Goal: Check status: Check status

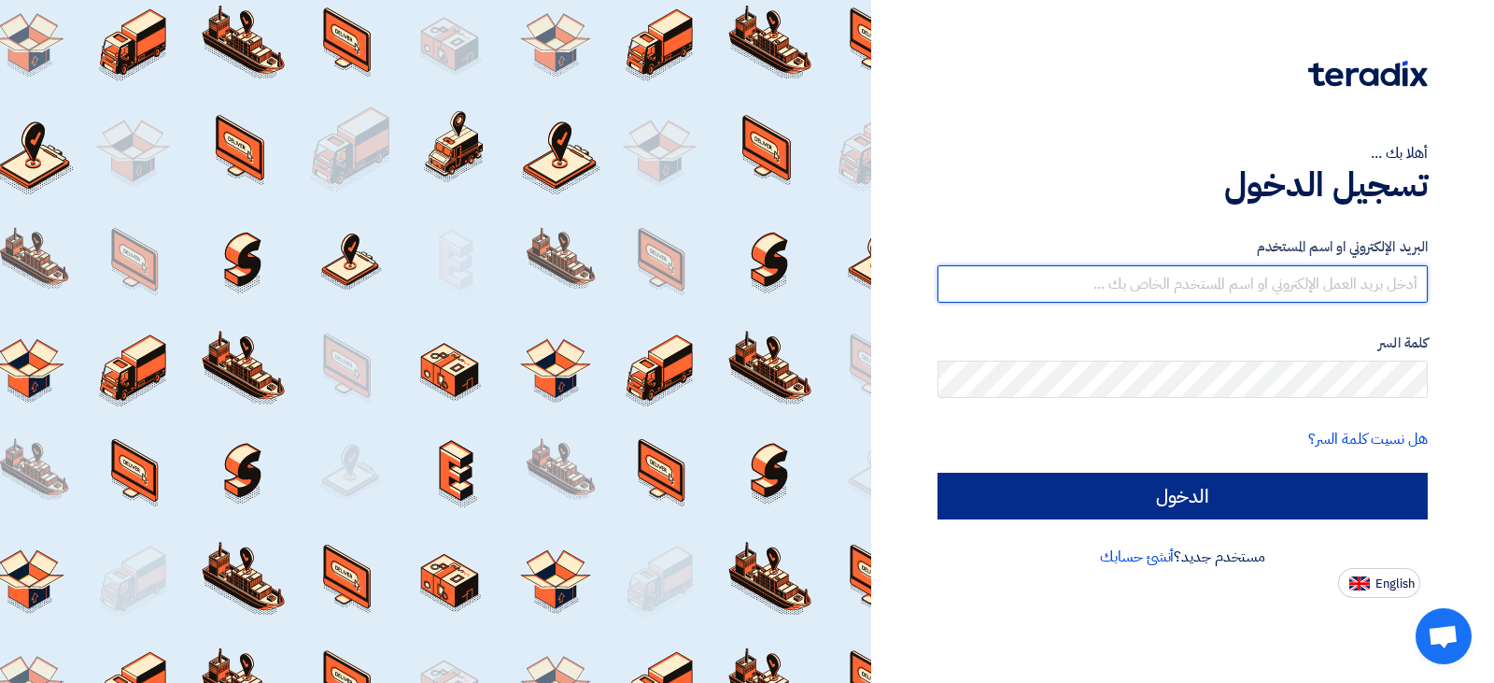
type input "[EMAIL_ADDRESS][DOMAIN_NAME]"
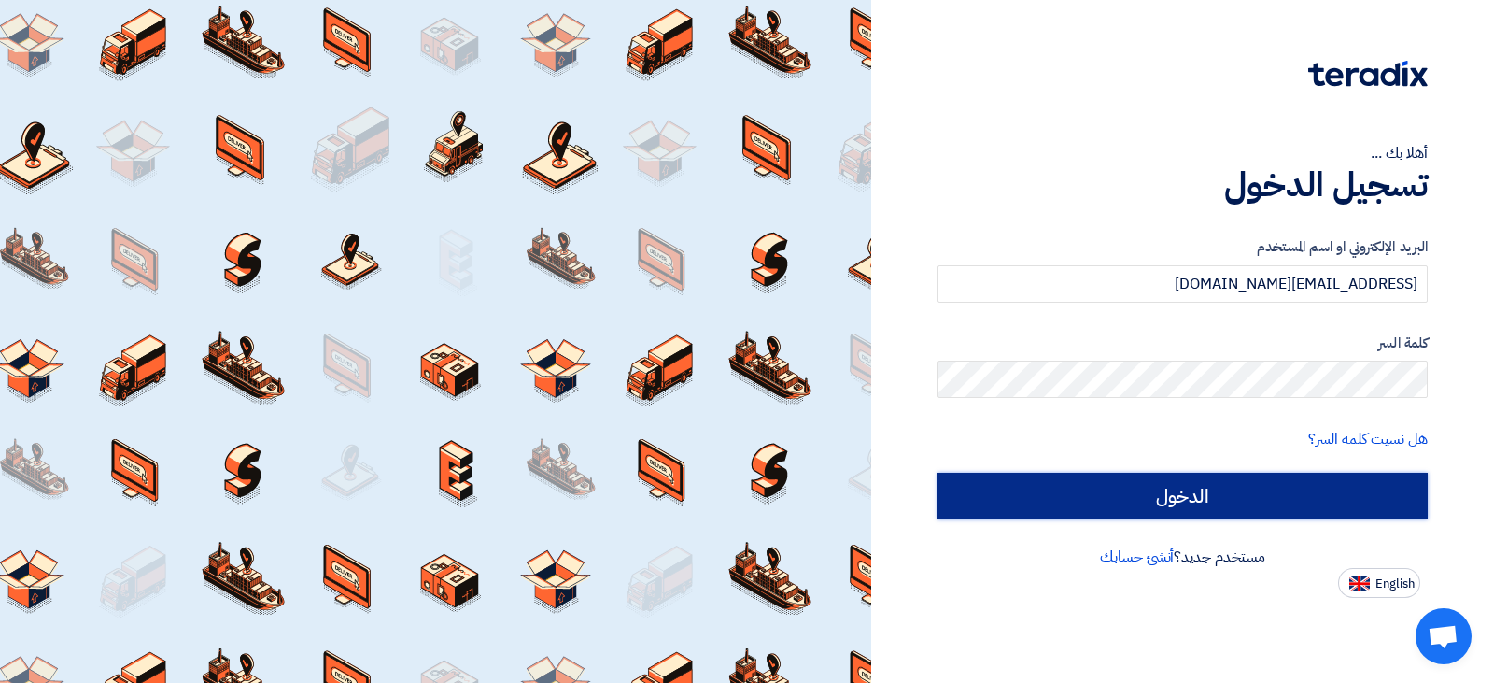
click at [1210, 482] on input "الدخول" at bounding box center [1182, 495] width 490 height 47
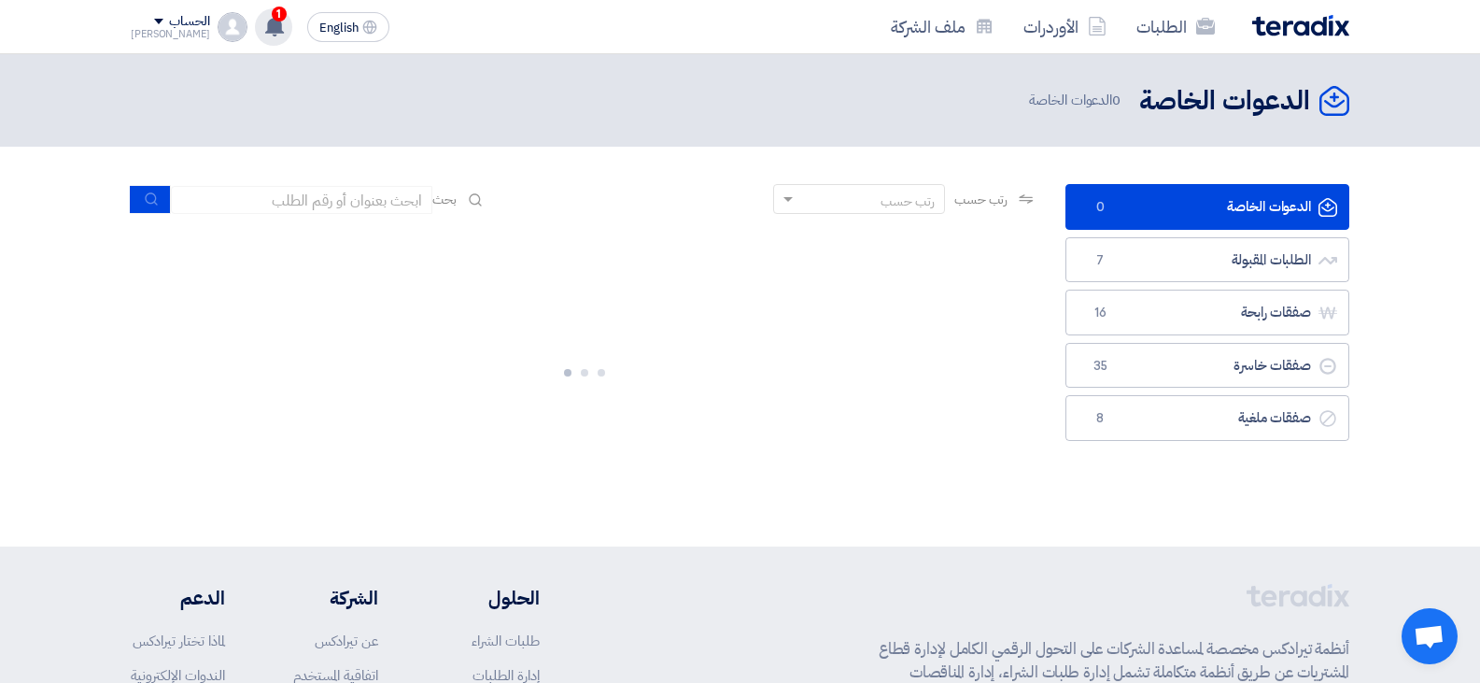
click at [265, 24] on use at bounding box center [274, 26] width 19 height 21
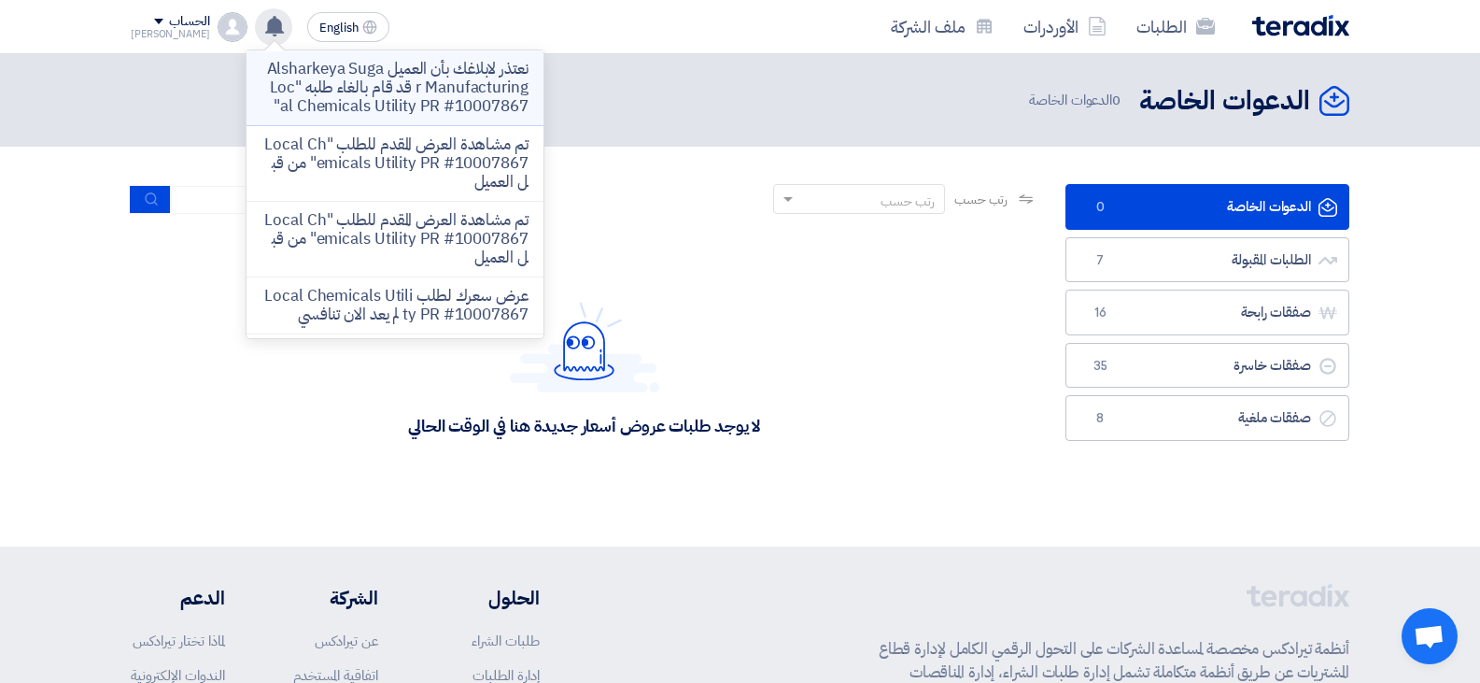
click at [345, 102] on p "نعتذر لابلاغك بأن العميل Alsharkeya Sugar Manufacturing قد قام بالغاء طلبه "Loc…" at bounding box center [394, 88] width 267 height 56
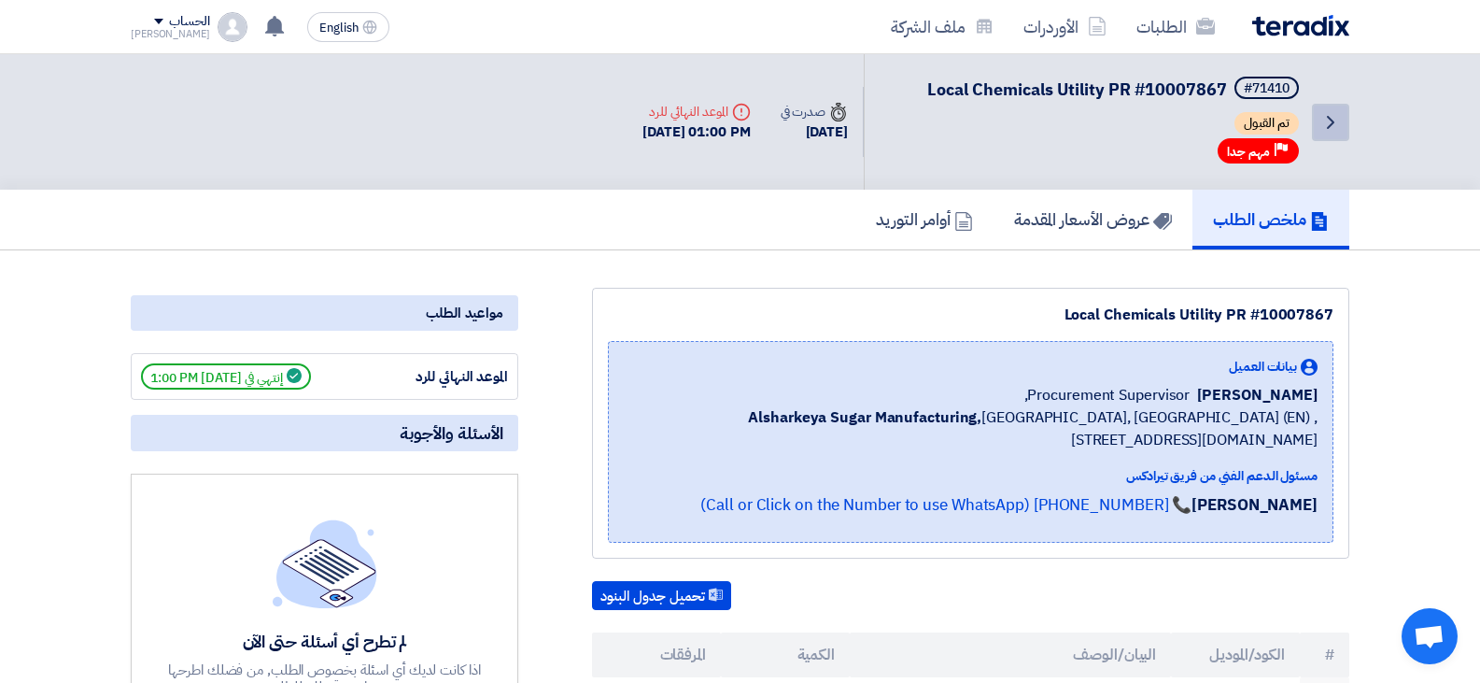
click at [1337, 129] on icon "Back" at bounding box center [1330, 122] width 22 height 22
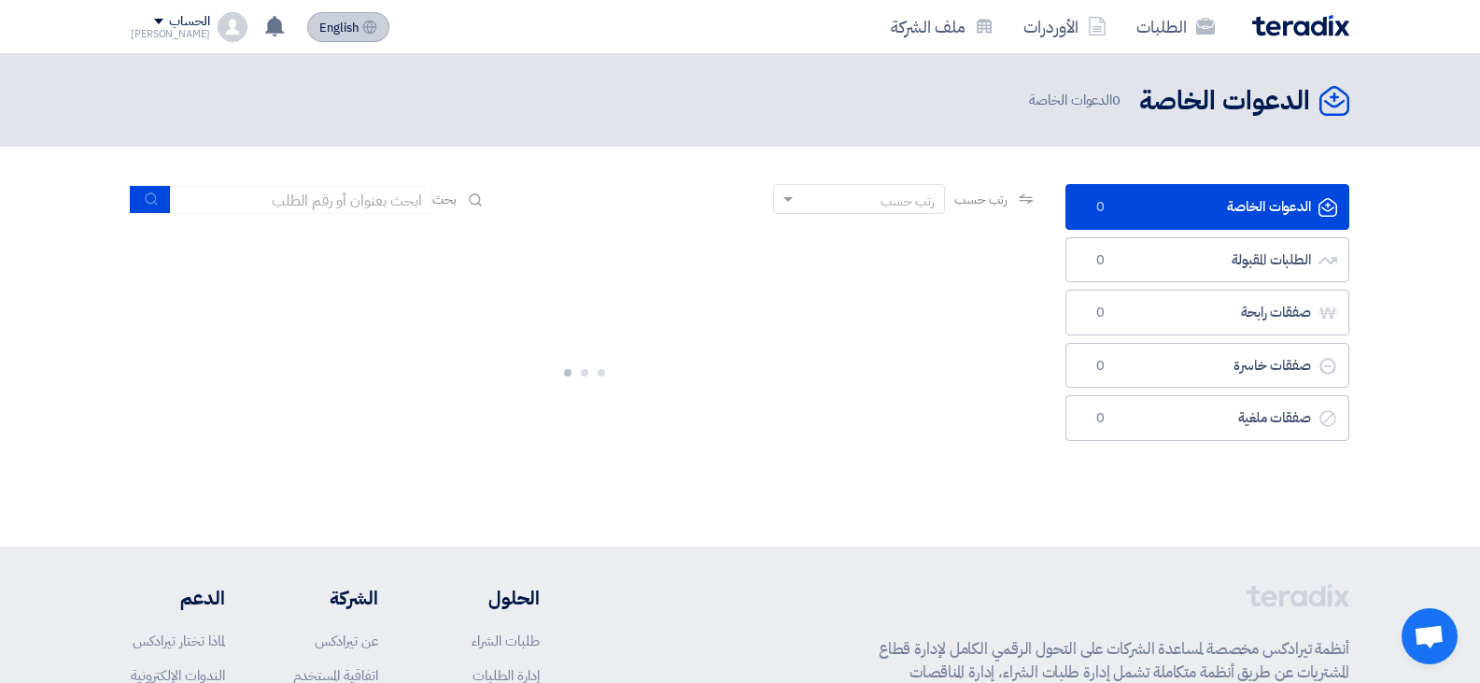
click at [307, 40] on button "English EN" at bounding box center [348, 27] width 82 height 30
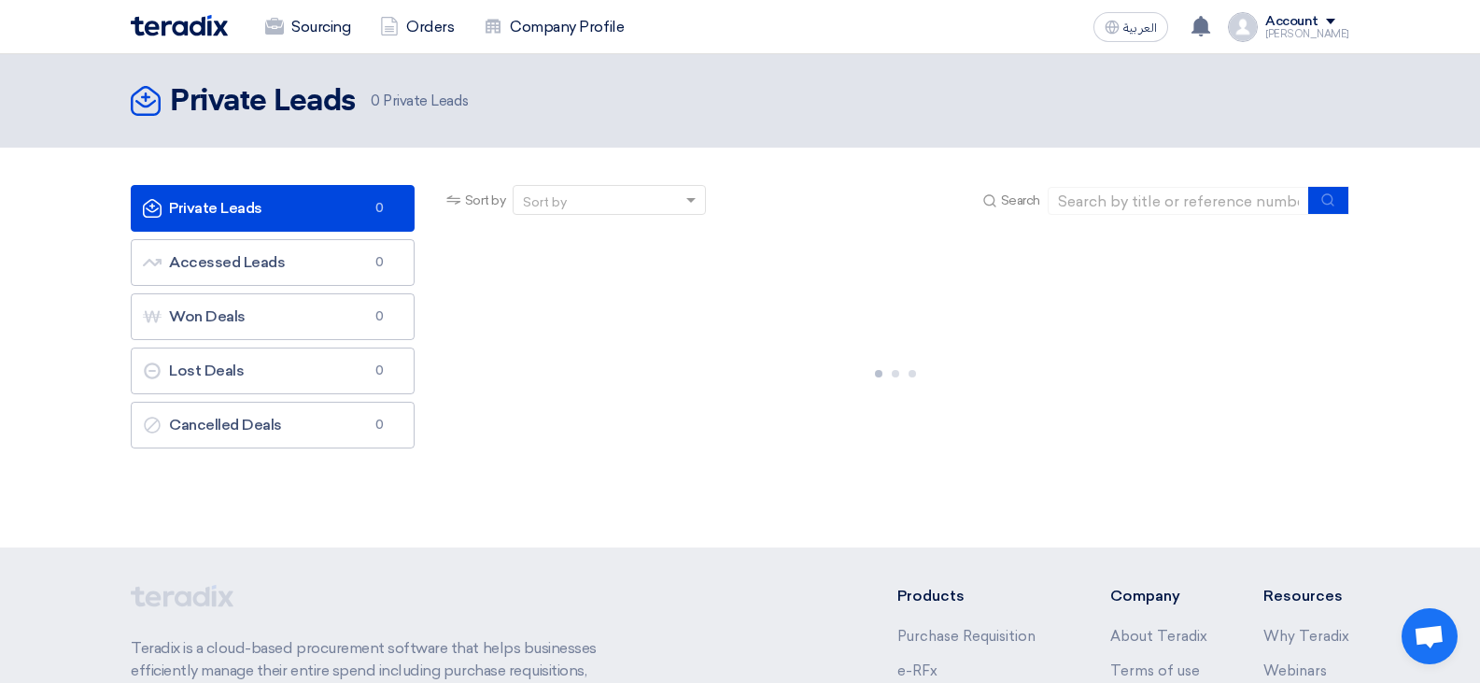
click at [232, 35] on div "Sourcing Orders Company Profile" at bounding box center [496, 27] width 731 height 41
click at [1147, 27] on span "العربية" at bounding box center [1140, 27] width 34 height 13
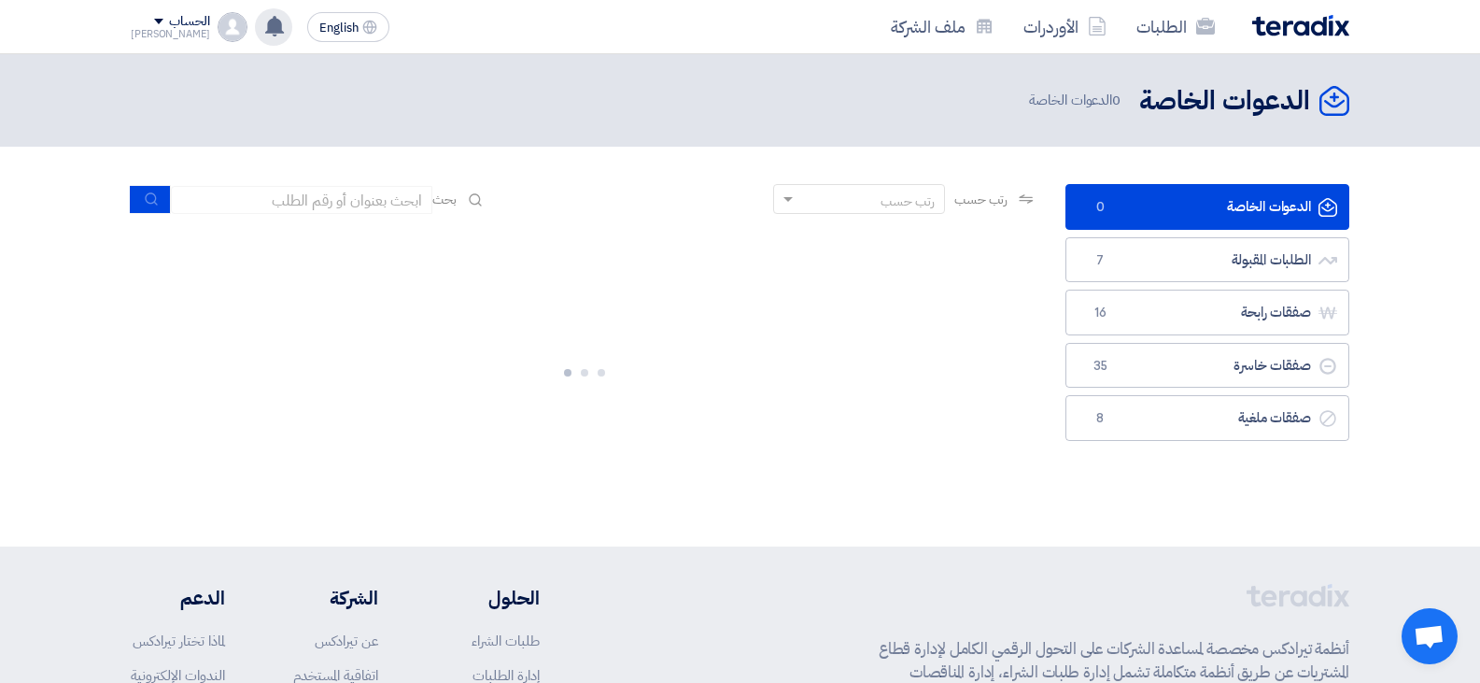
click at [255, 45] on div "نعتذر لابلاغك بأن العميل Alsharkeya Sugar Manufacturing قد قام بالغاء طلبه "Loc…" at bounding box center [273, 26] width 37 height 37
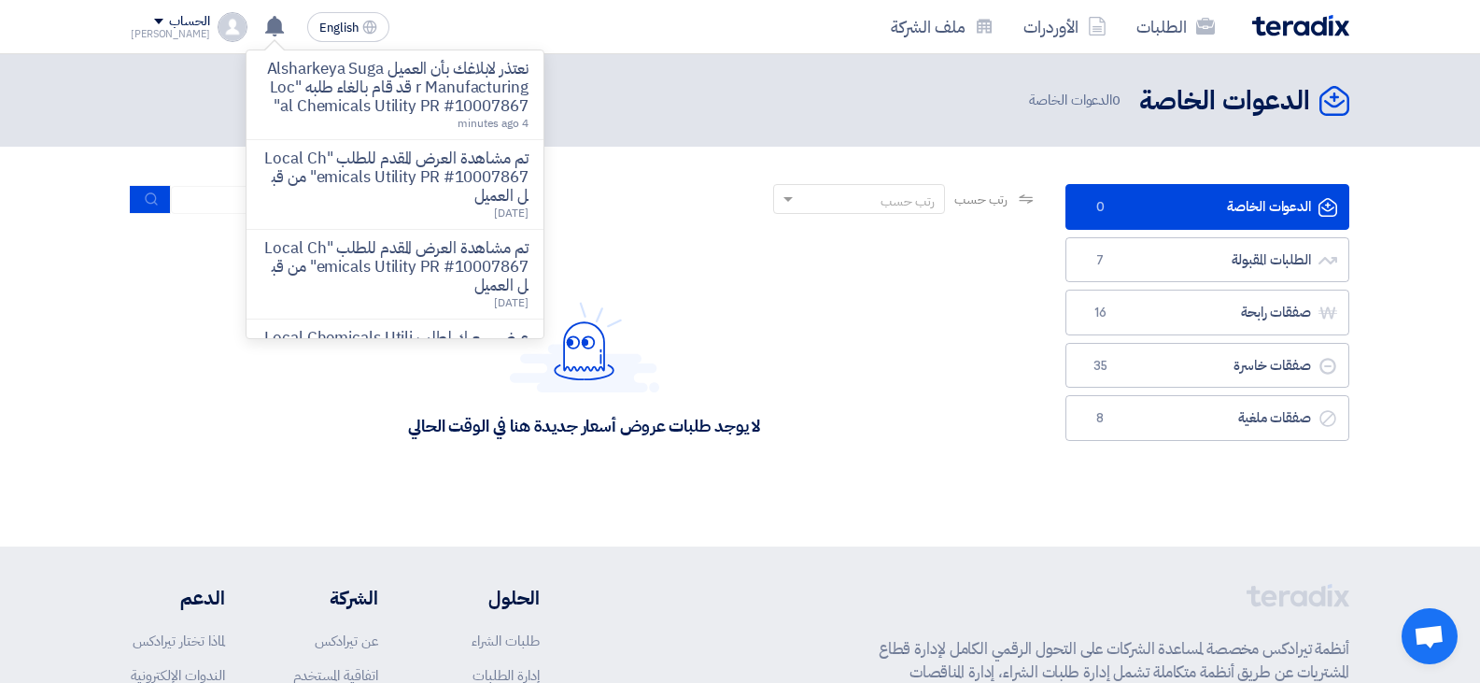
click at [346, 100] on p "نعتذر لابلاغك بأن العميل Alsharkeya Sugar Manufacturing قد قام بالغاء طلبه "Loc…" at bounding box center [394, 88] width 267 height 56
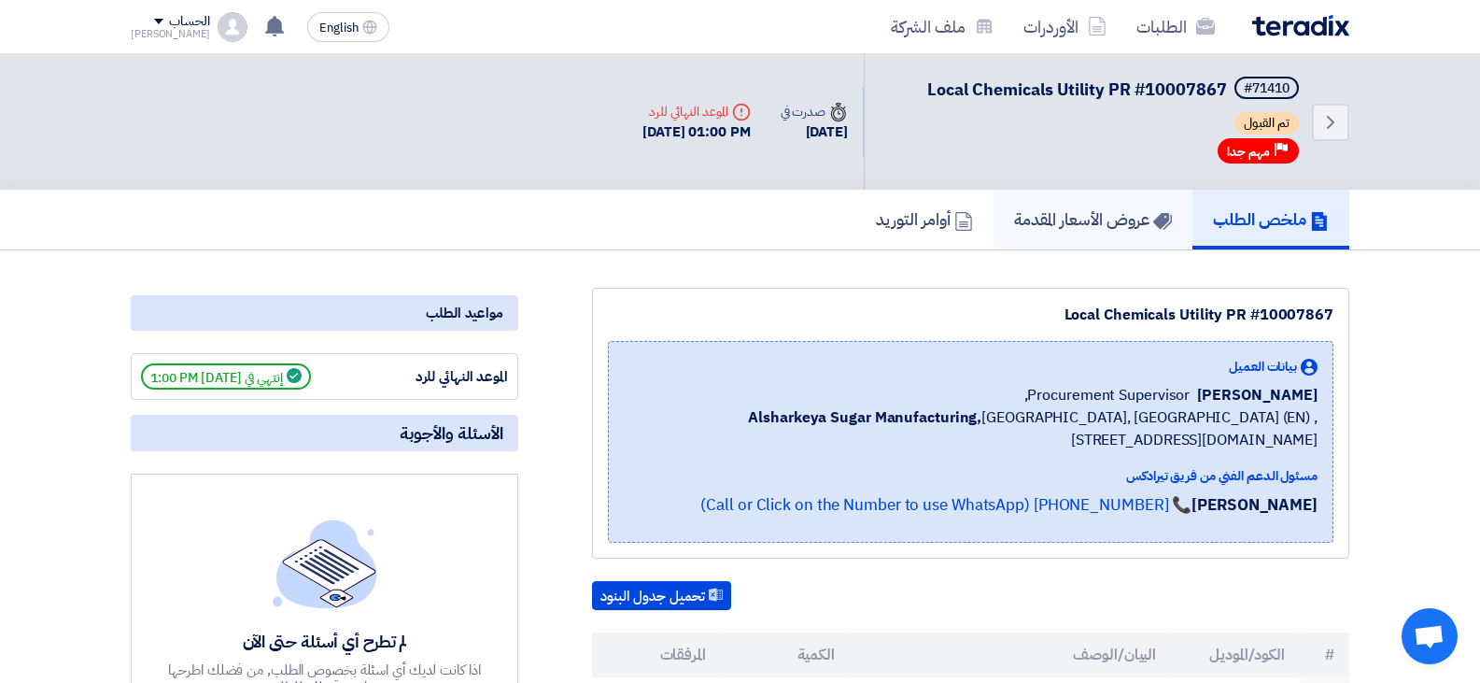
click at [1089, 233] on link "عروض الأسعار المقدمة" at bounding box center [1093, 220] width 199 height 60
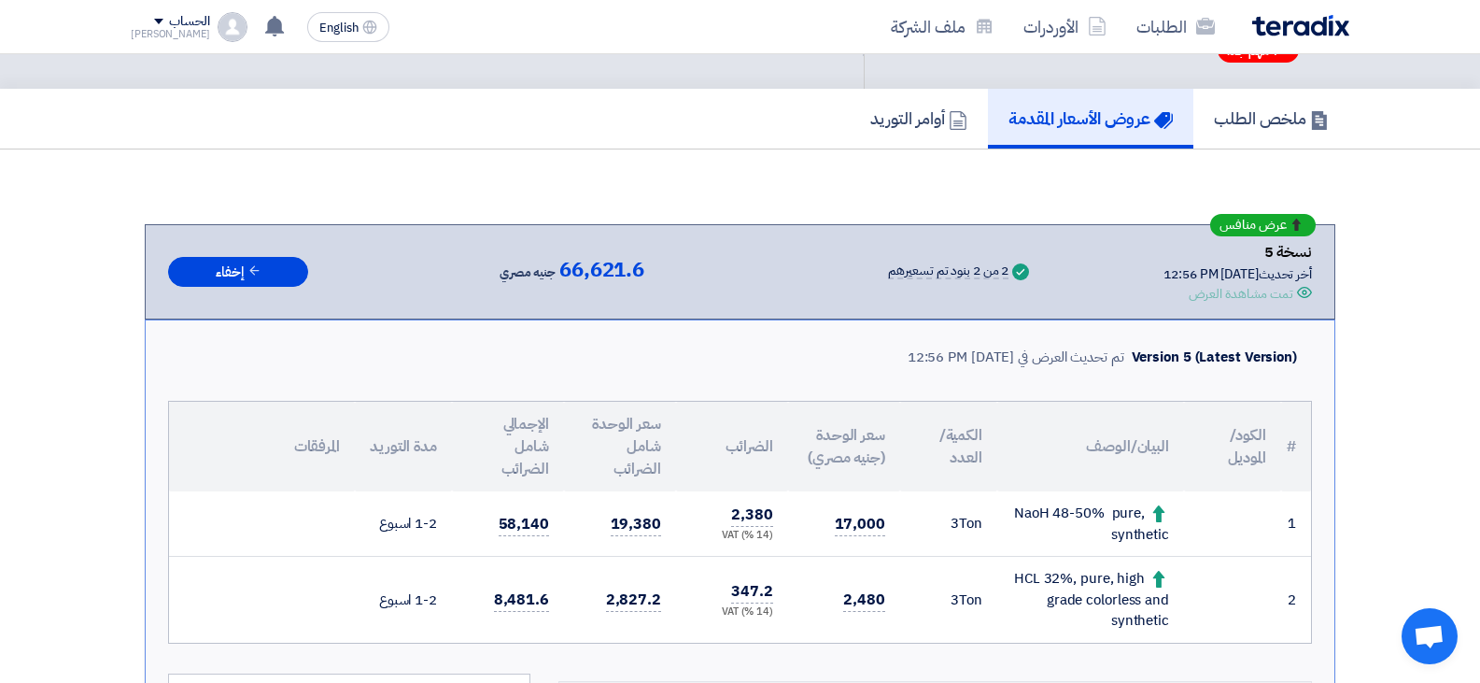
scroll to position [93, 0]
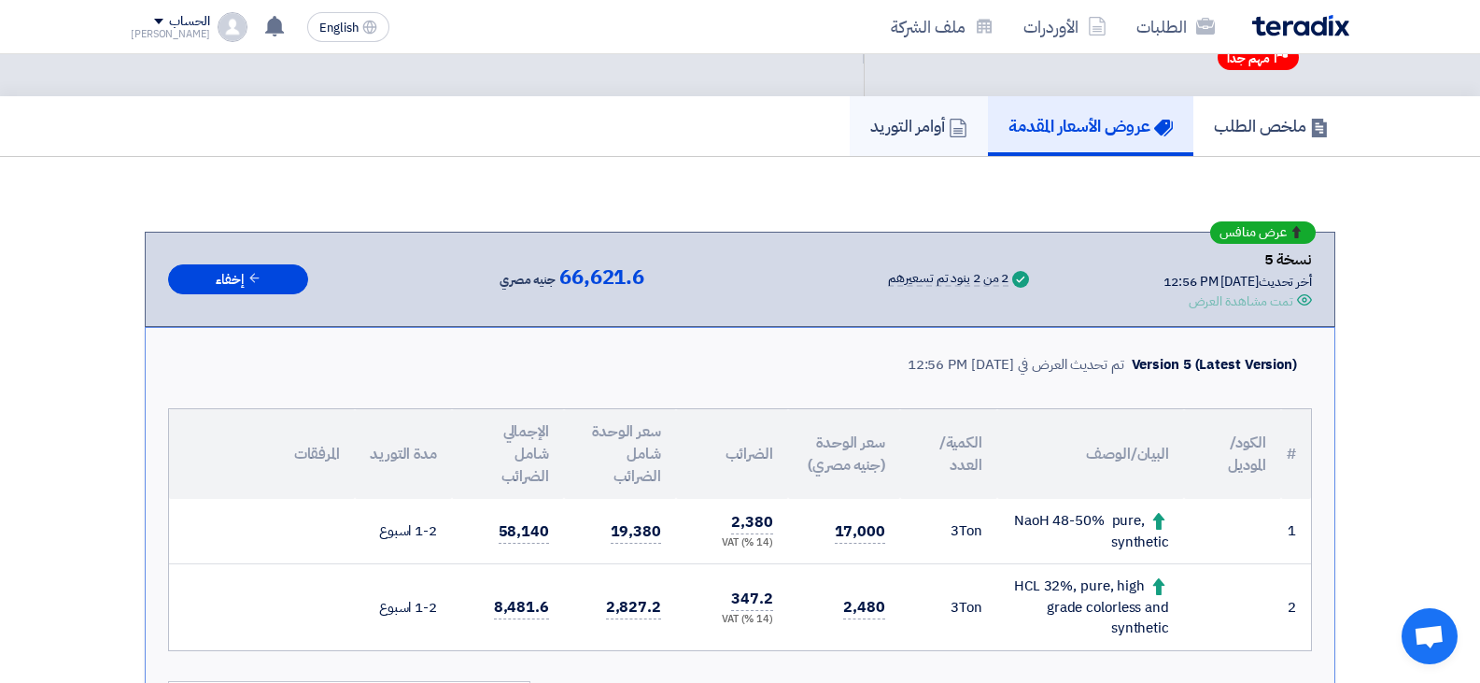
click at [894, 129] on h5 "أوامر التوريد" at bounding box center [918, 125] width 97 height 21
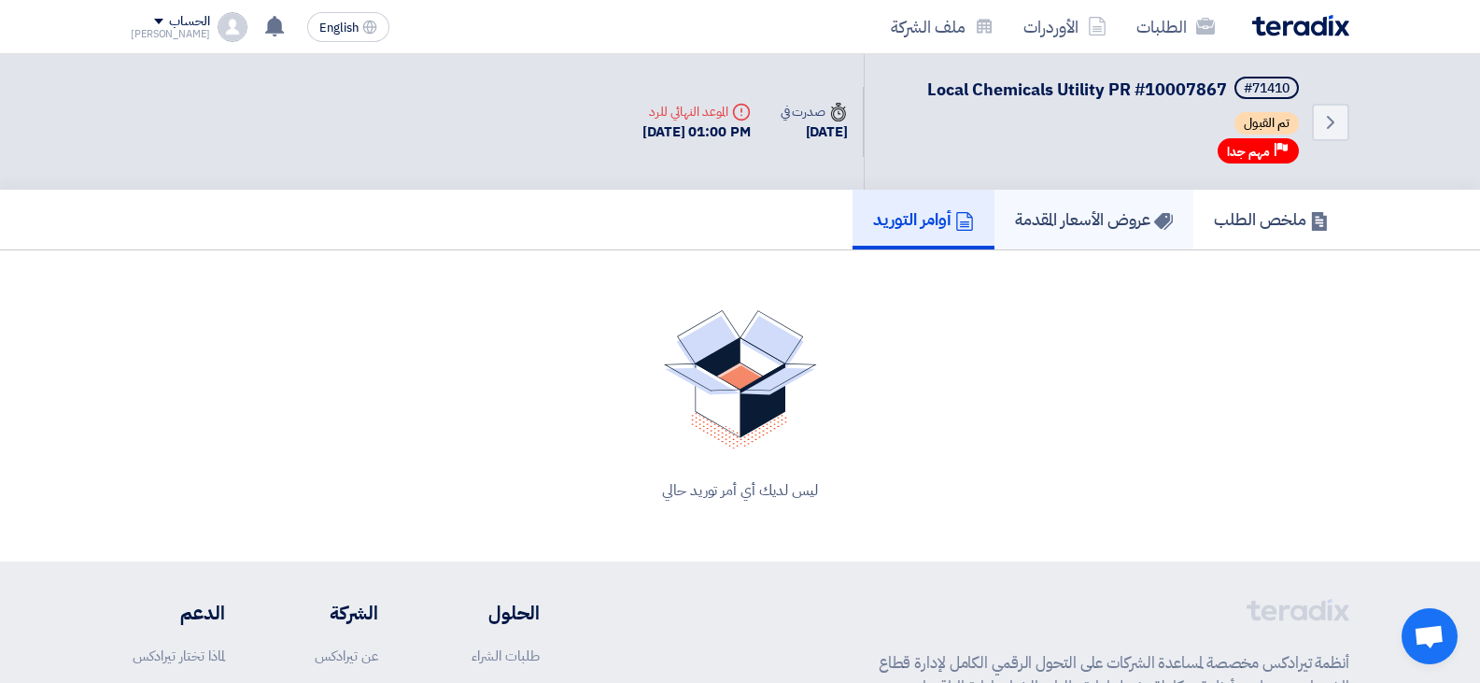
click at [1154, 226] on icon at bounding box center [1163, 221] width 19 height 19
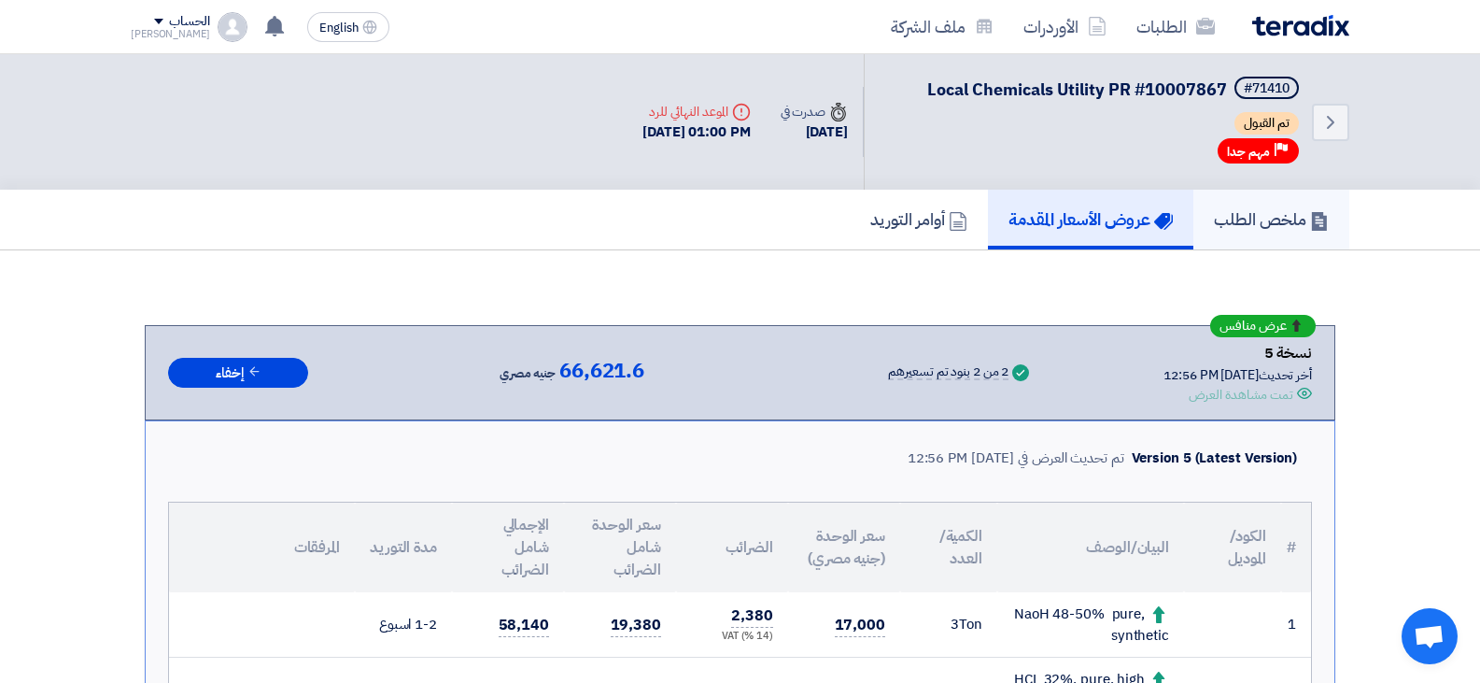
click at [1284, 225] on h5 "ملخص الطلب" at bounding box center [1271, 218] width 115 height 21
